Goal: Task Accomplishment & Management: Manage account settings

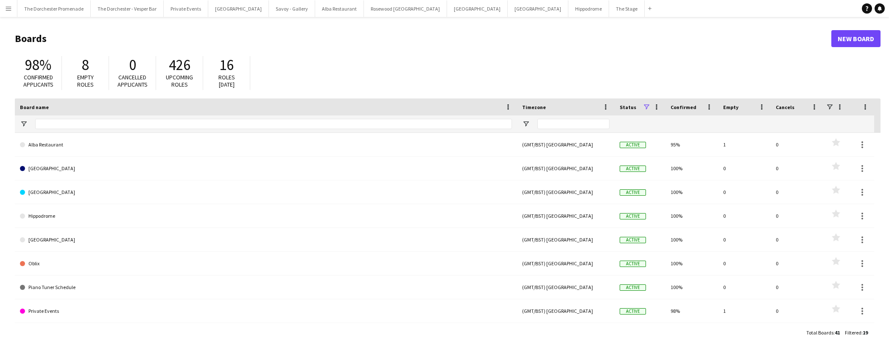
click at [6, 10] on app-icon "Menu" at bounding box center [8, 8] width 7 height 7
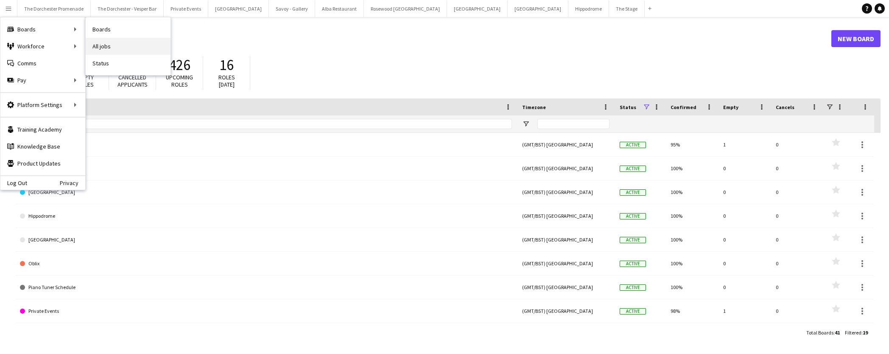
click at [107, 45] on link "All jobs" at bounding box center [128, 46] width 85 height 17
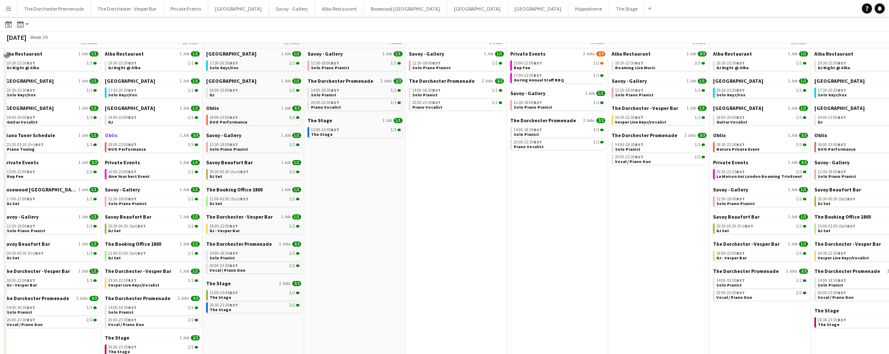
scroll to position [51, 0]
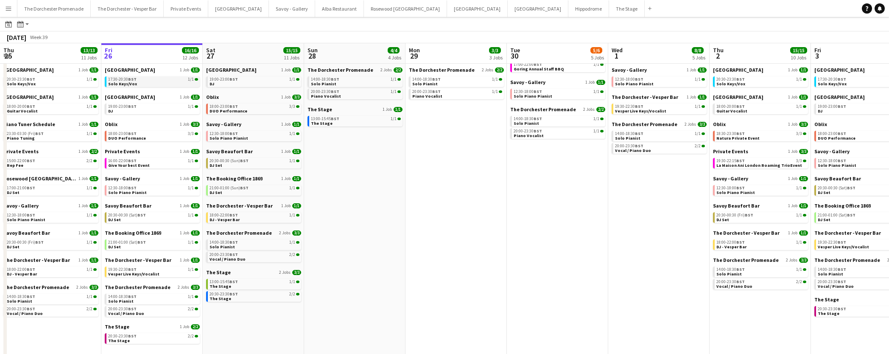
click at [138, 85] on link "17:30-20:30 BST 1/1 Solo Keys/Vox" at bounding box center [153, 81] width 90 height 10
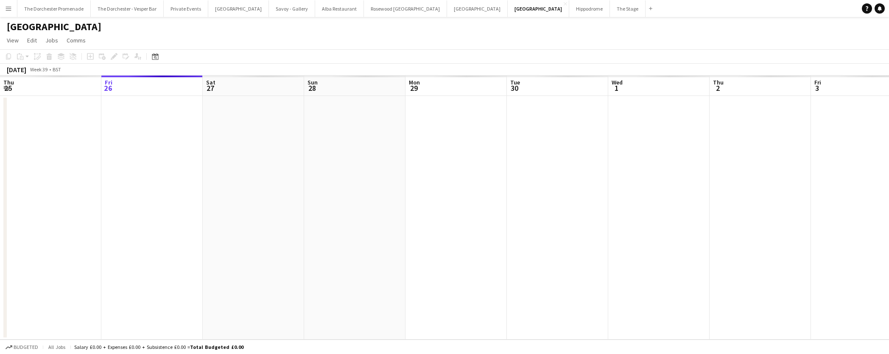
scroll to position [0, 292]
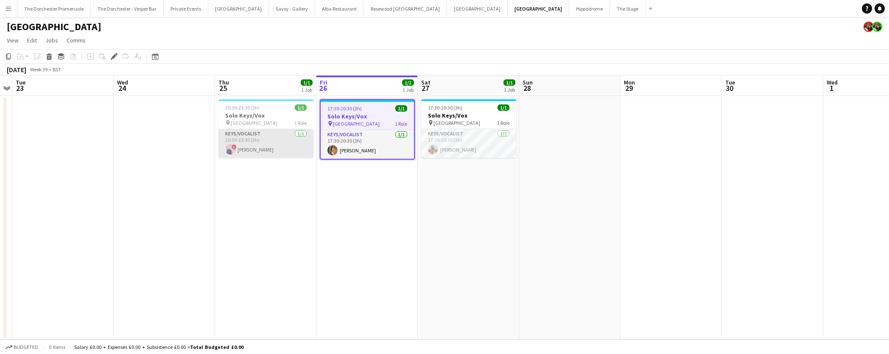
click at [271, 149] on app-card-role "Keys/Vocalist [DATE] 20:30-23:30 (3h) ! [PERSON_NAME]" at bounding box center [265, 143] width 95 height 29
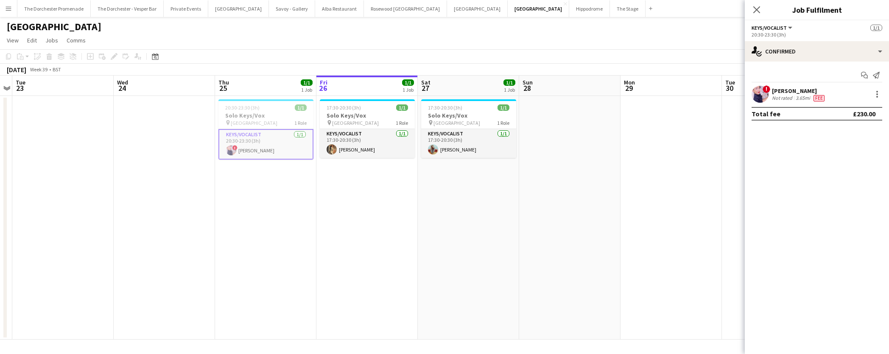
click at [257, 157] on app-card-role "Keys/Vocalist [DATE] 20:30-23:30 (3h) ! [PERSON_NAME]" at bounding box center [265, 144] width 95 height 31
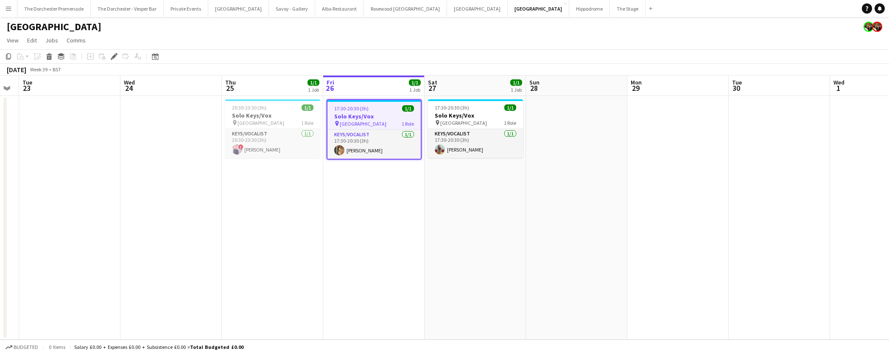
scroll to position [0, 284]
click at [257, 144] on app-card-role "Keys/Vocalist [DATE] 20:30-23:30 (3h) ! [PERSON_NAME]" at bounding box center [273, 143] width 95 height 29
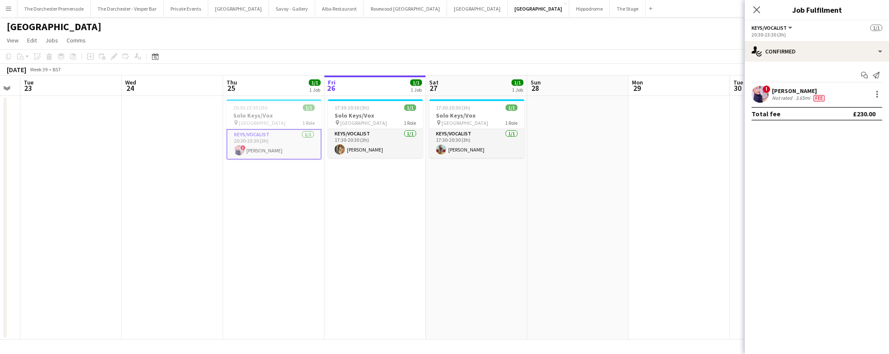
click at [798, 92] on div "[PERSON_NAME]" at bounding box center [799, 91] width 54 height 8
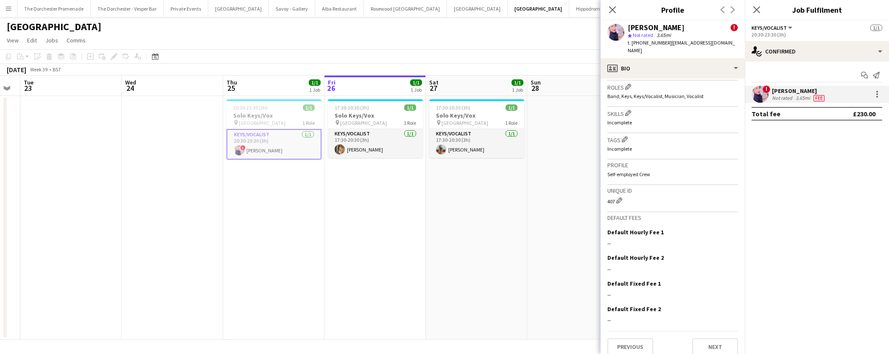
scroll to position [0, 0]
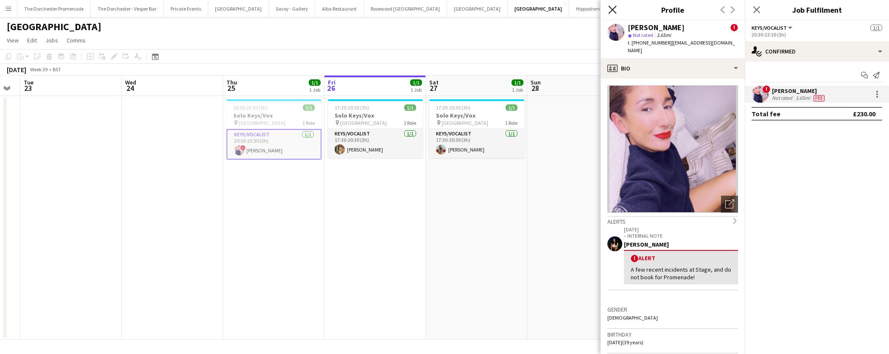
click at [615, 11] on icon "Close pop-in" at bounding box center [612, 10] width 8 height 8
